Goal: Task Accomplishment & Management: Use online tool/utility

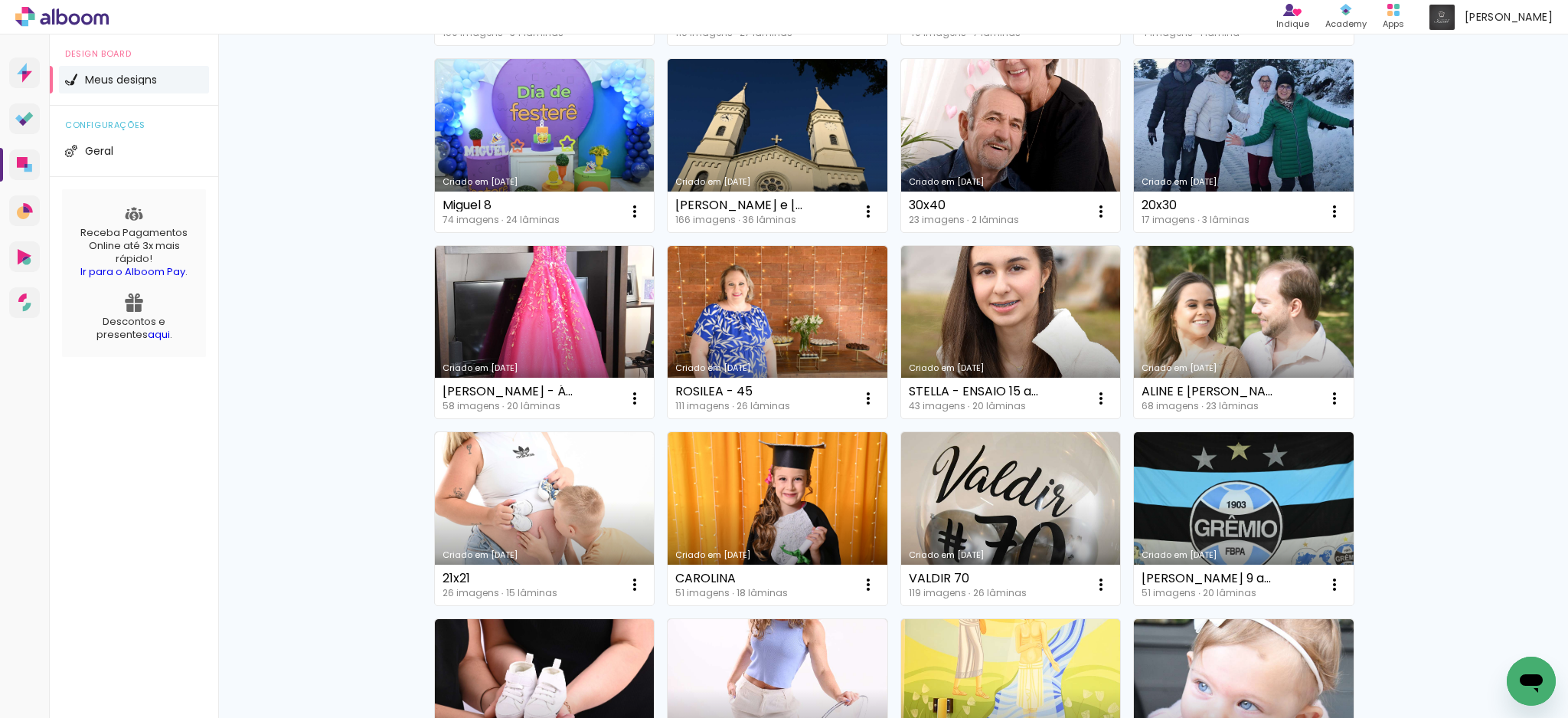
scroll to position [613, 0]
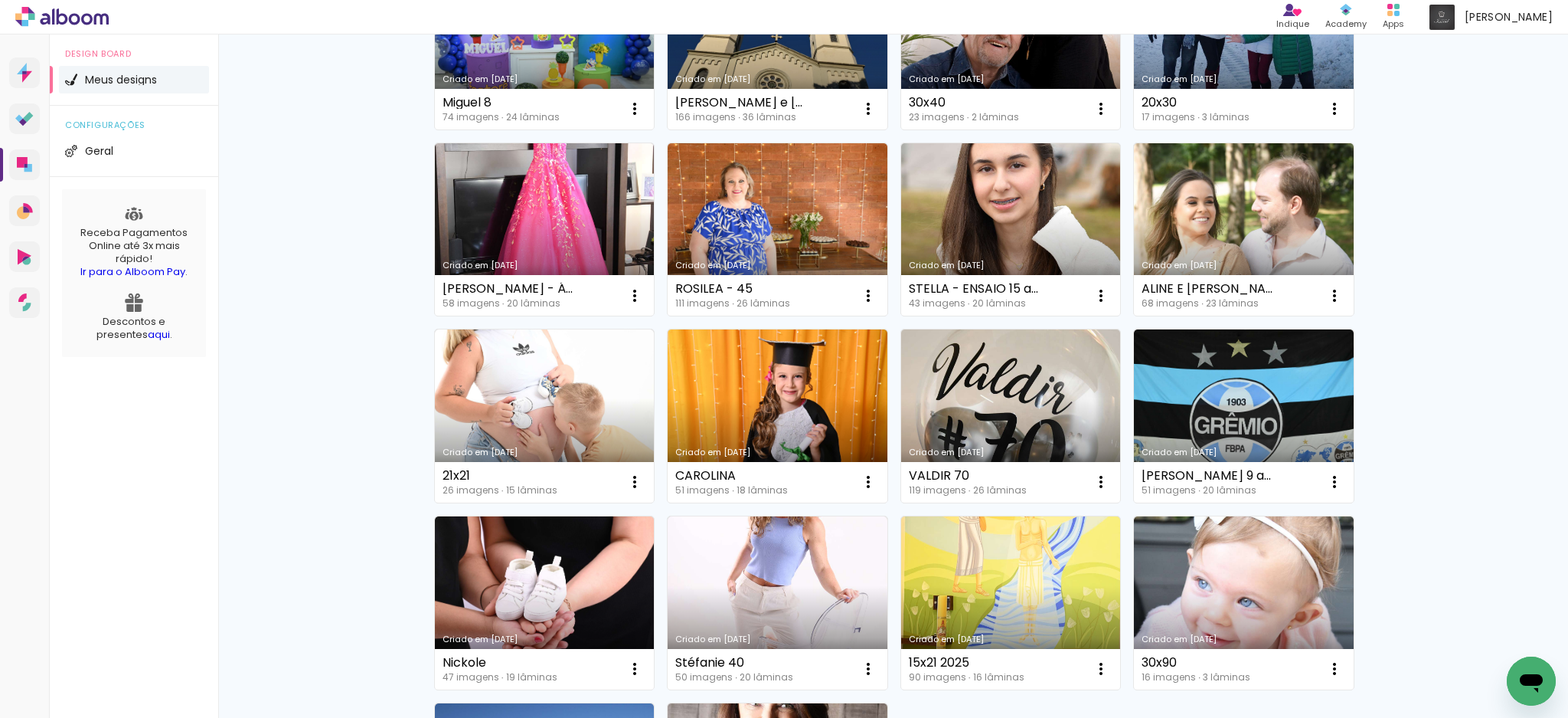
click at [1031, 600] on link "Criado em [DATE]" at bounding box center [1011, 603] width 220 height 173
